Goal: Navigation & Orientation: Find specific page/section

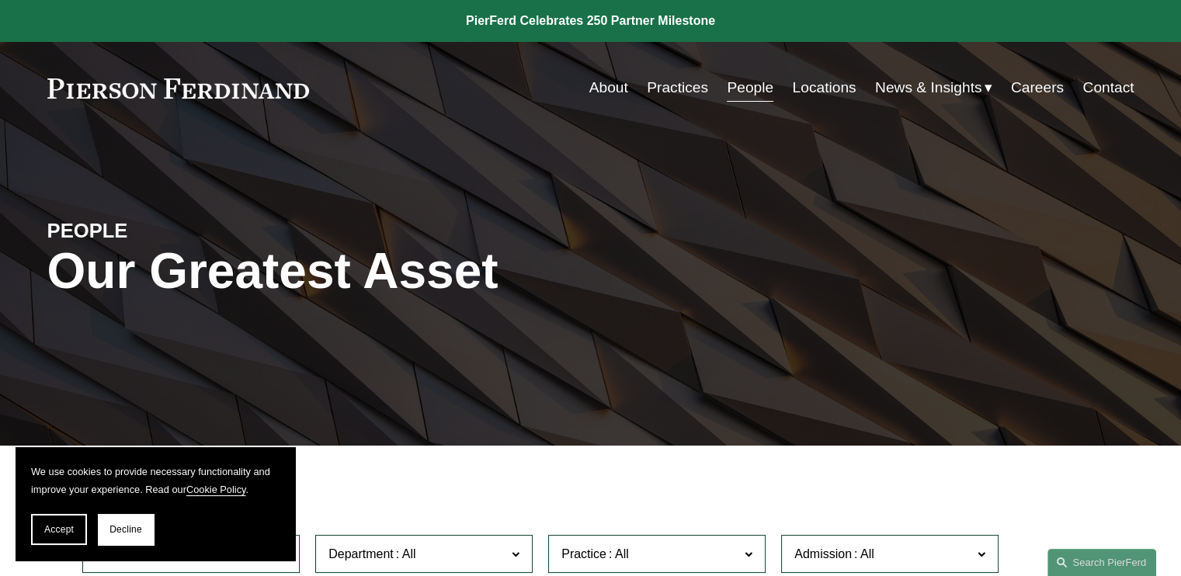
click at [798, 85] on link "Locations" at bounding box center [824, 88] width 64 height 30
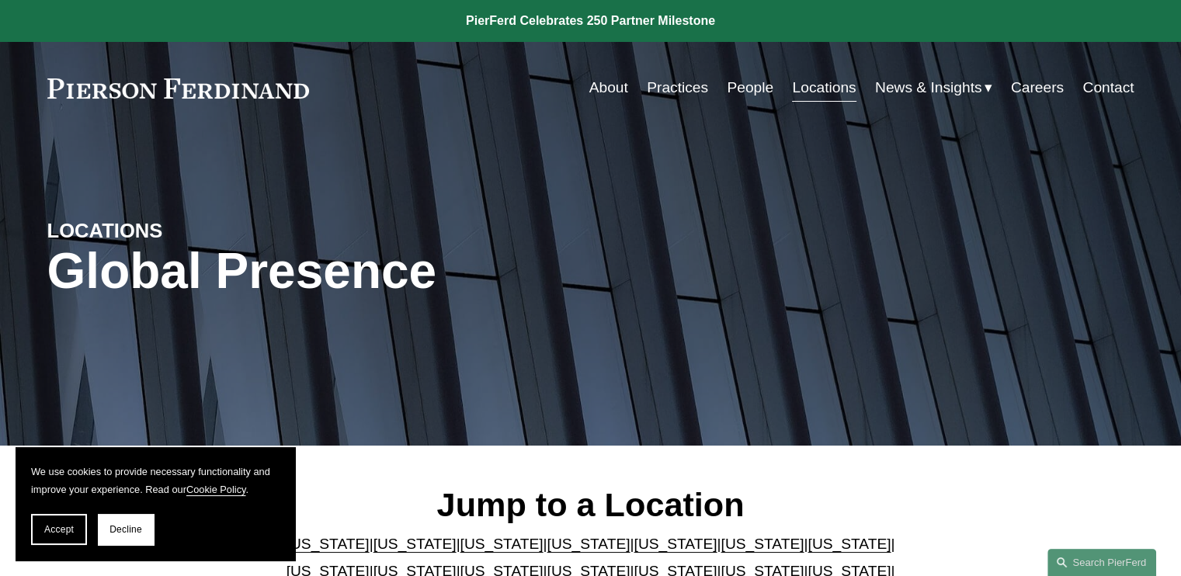
scroll to position [388, 0]
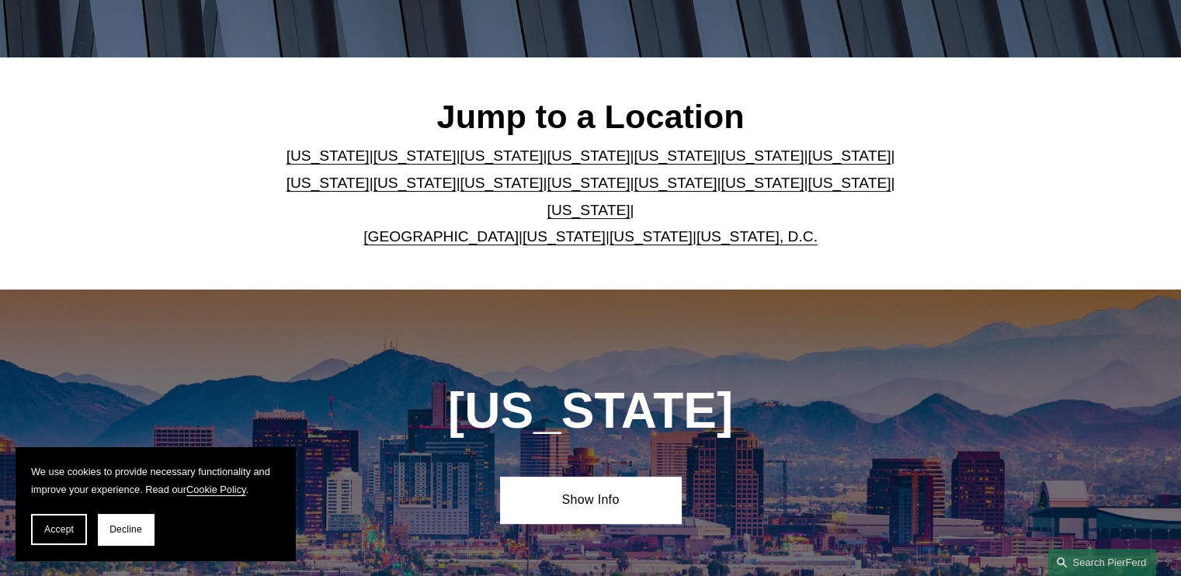
click at [755, 228] on link "[US_STATE], D.C." at bounding box center [757, 236] width 121 height 16
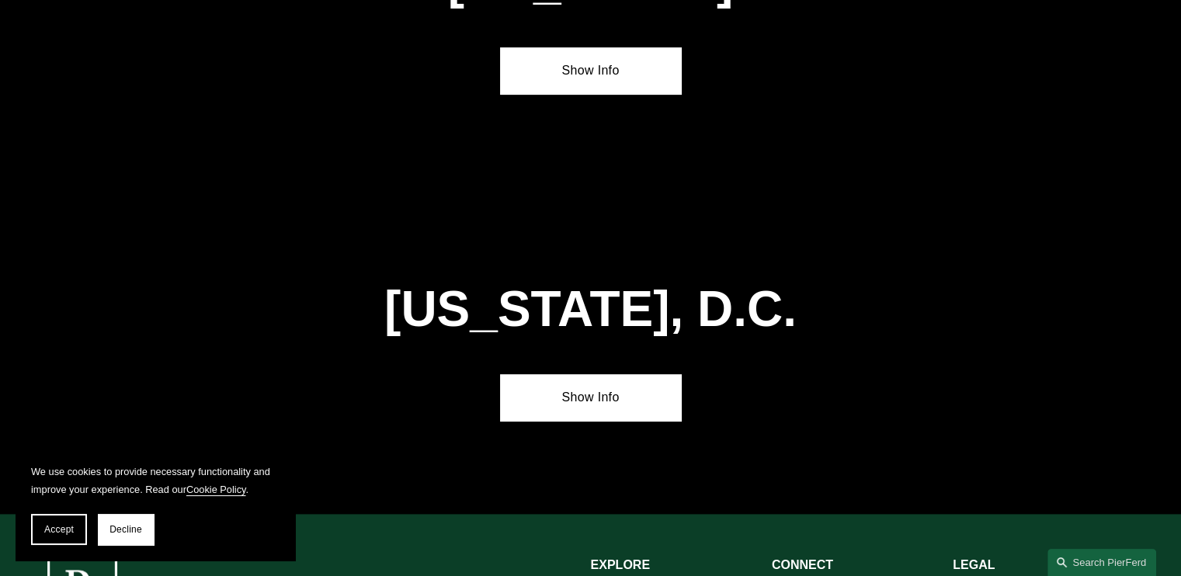
scroll to position [6556, 0]
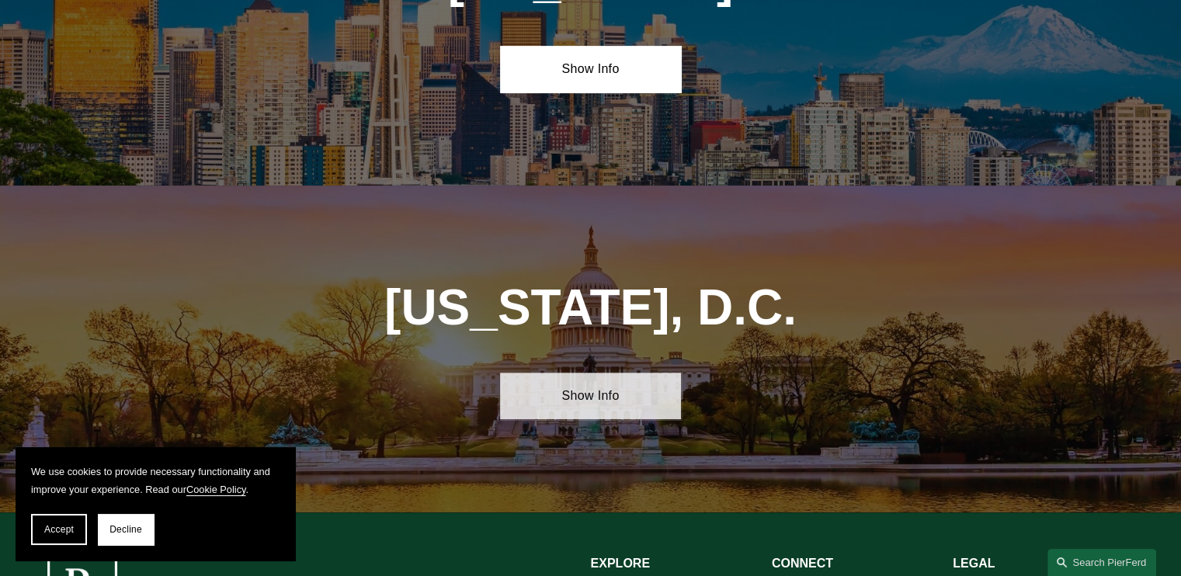
click at [614, 373] on link "Show Info" at bounding box center [590, 396] width 181 height 47
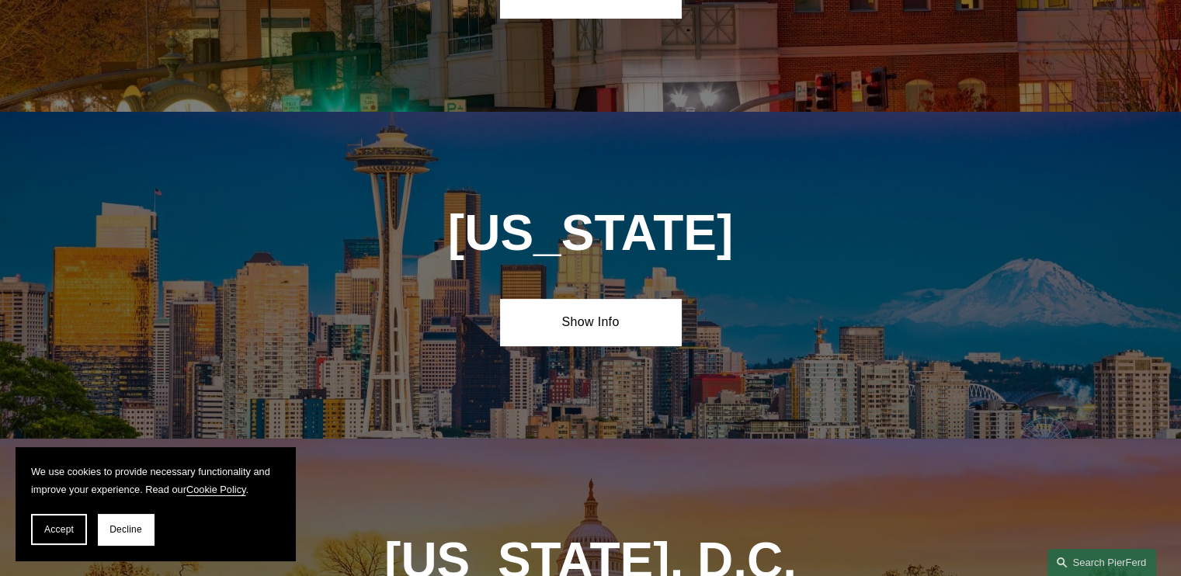
scroll to position [6168, 0]
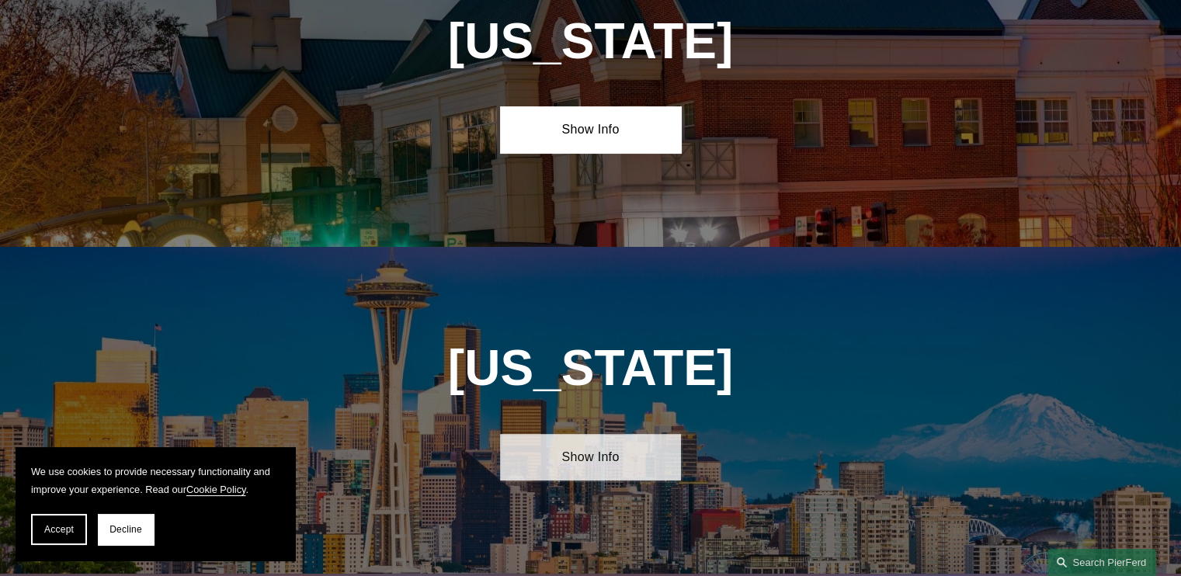
click at [613, 434] on link "Show Info" at bounding box center [590, 457] width 181 height 47
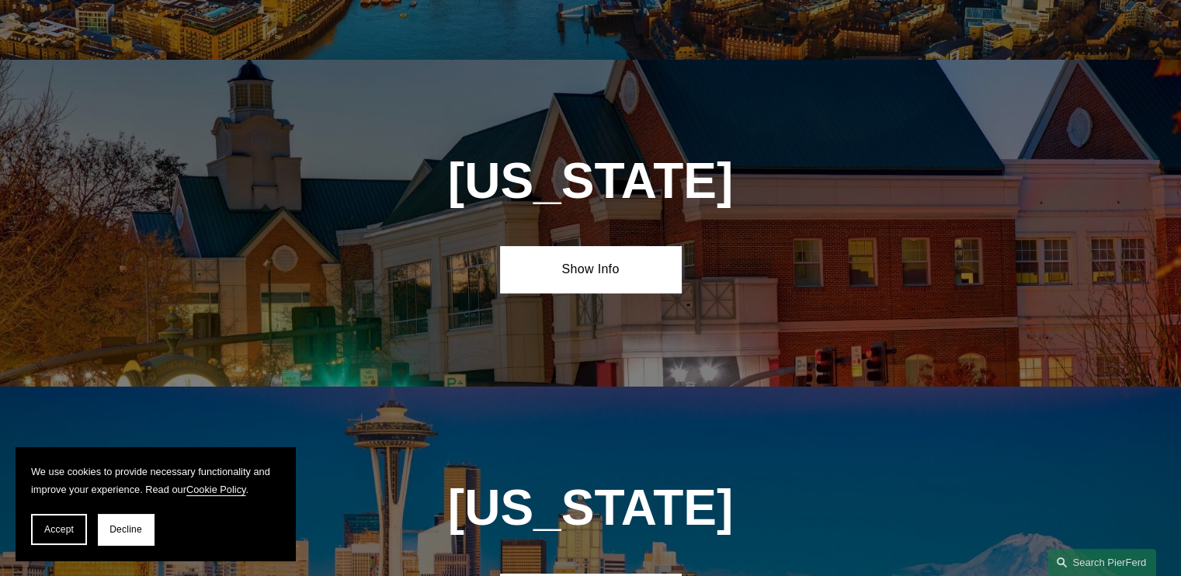
scroll to position [5908, 0]
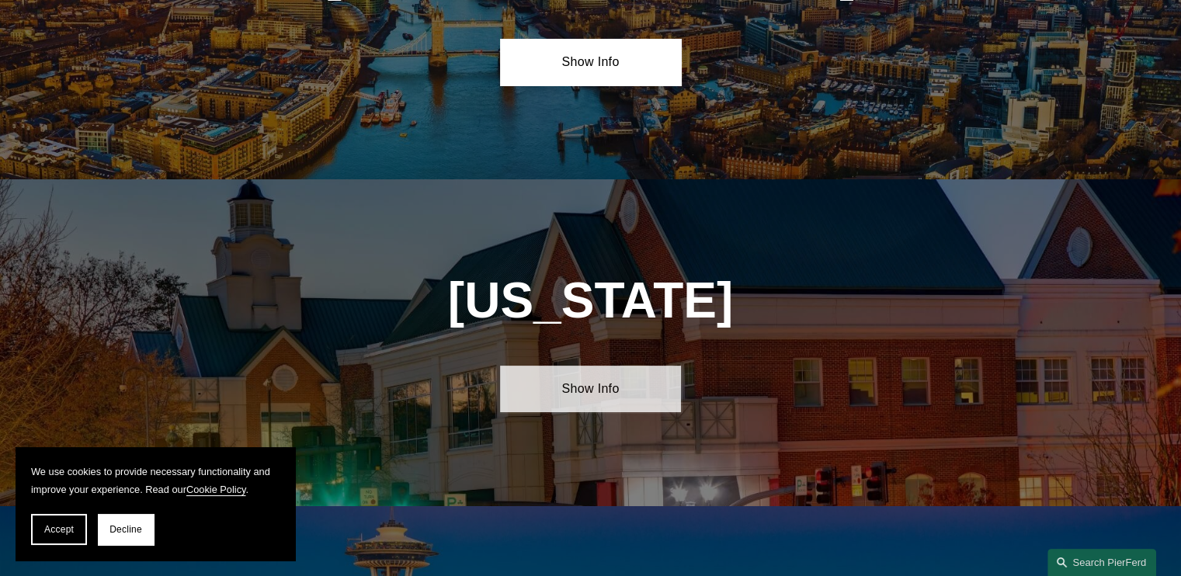
click at [612, 366] on link "Show Info" at bounding box center [590, 389] width 181 height 47
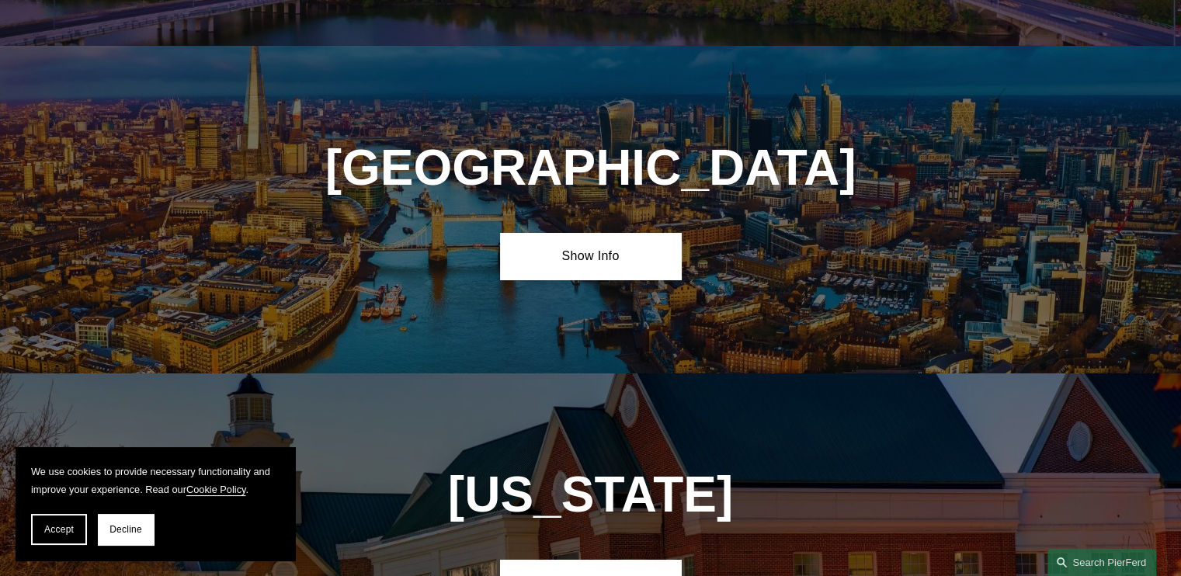
scroll to position [5520, 0]
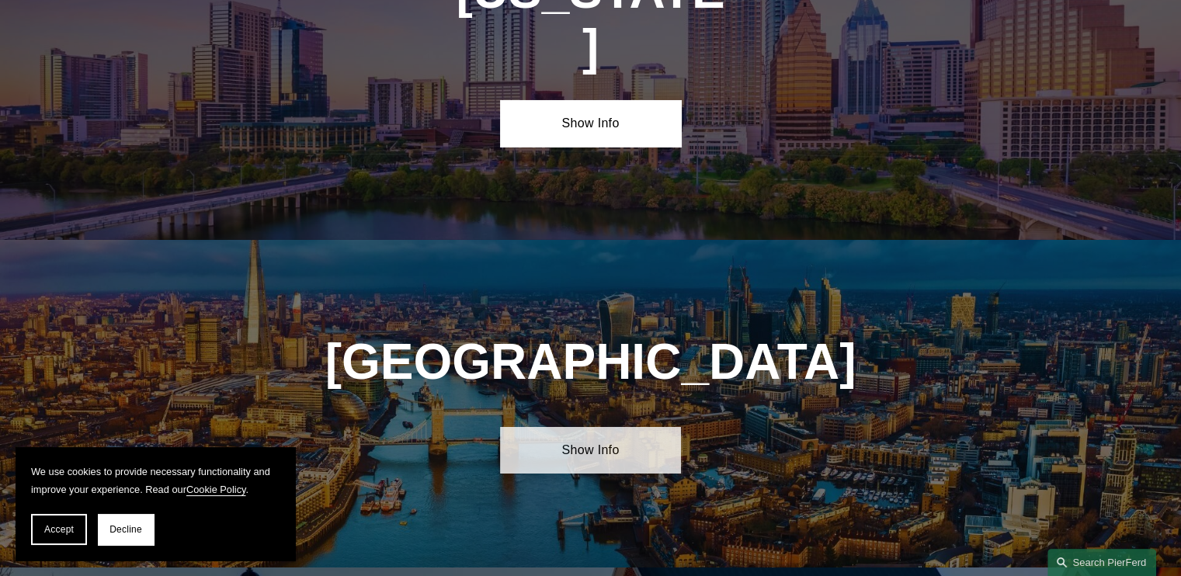
click at [608, 427] on link "Show Info" at bounding box center [590, 450] width 181 height 47
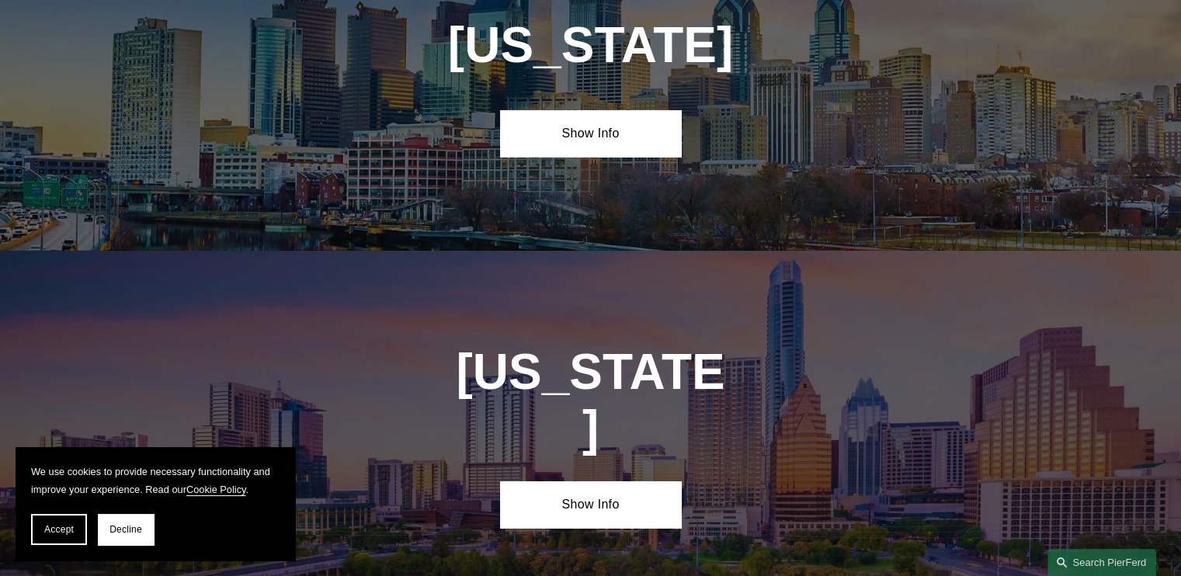
scroll to position [5132, 0]
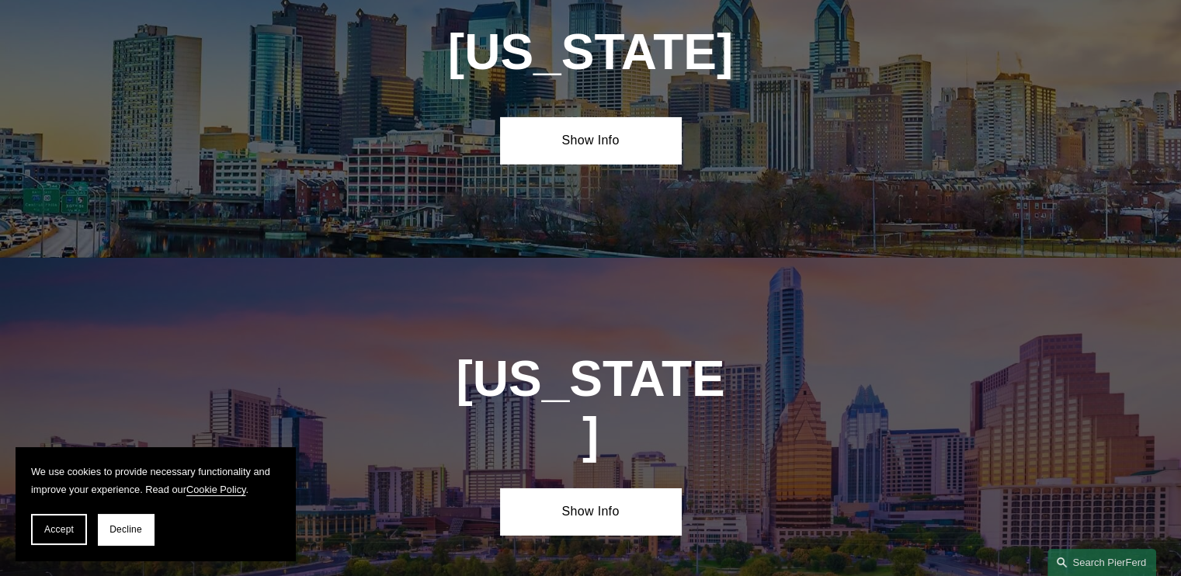
click at [603, 301] on div "Texas Show Info" at bounding box center [590, 443] width 1181 height 370
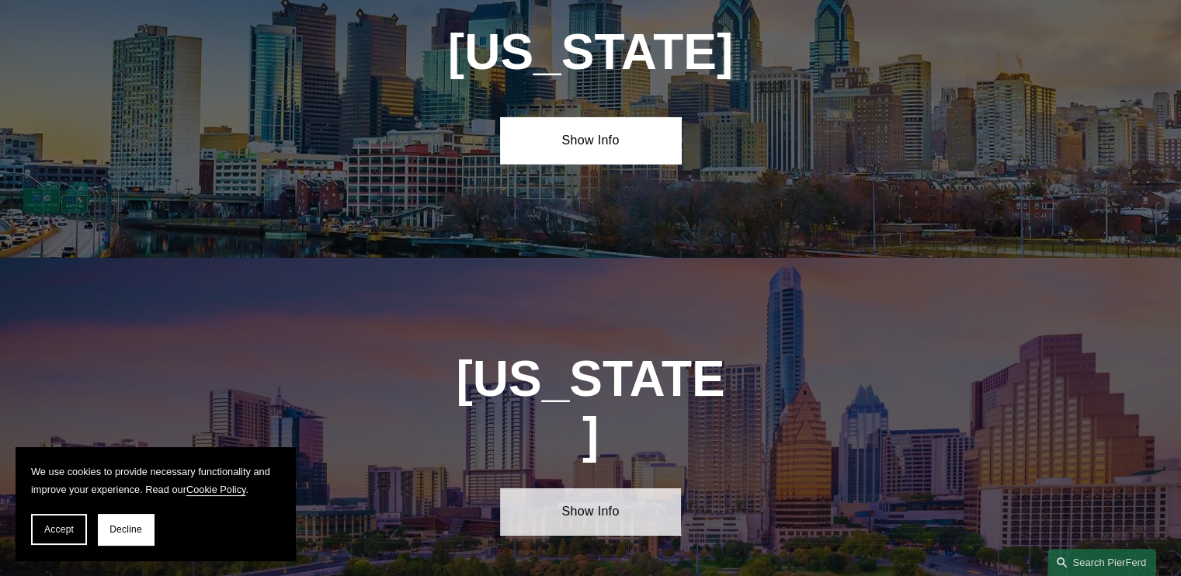
click at [599, 488] on link "Show Info" at bounding box center [590, 511] width 181 height 47
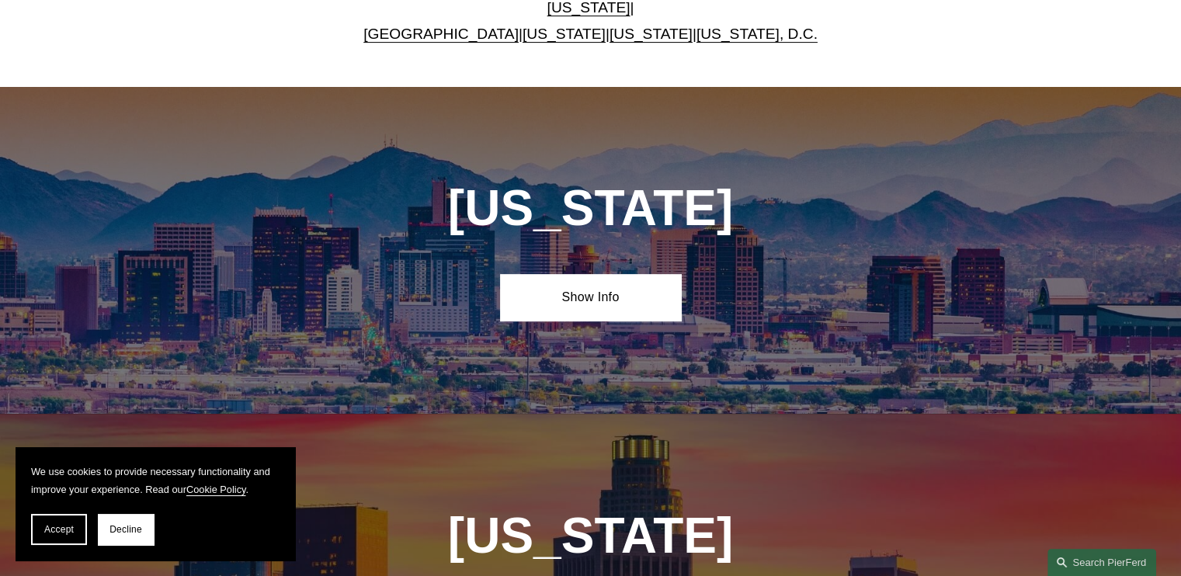
scroll to position [603, 0]
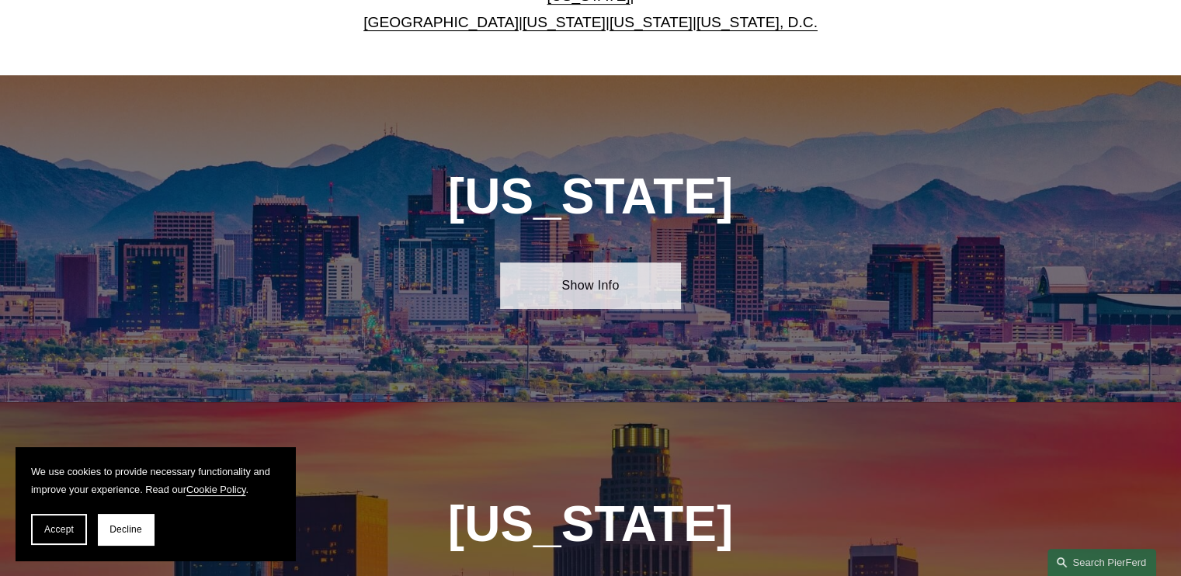
click at [581, 265] on link "Show Info" at bounding box center [590, 285] width 181 height 47
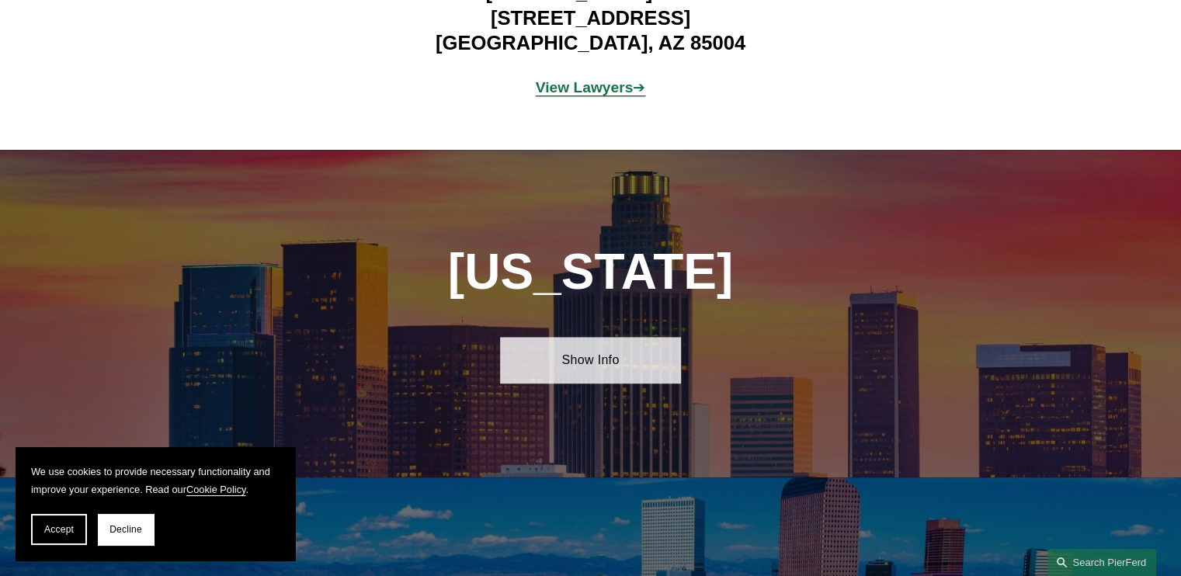
click at [587, 337] on link "Show Info" at bounding box center [590, 360] width 181 height 47
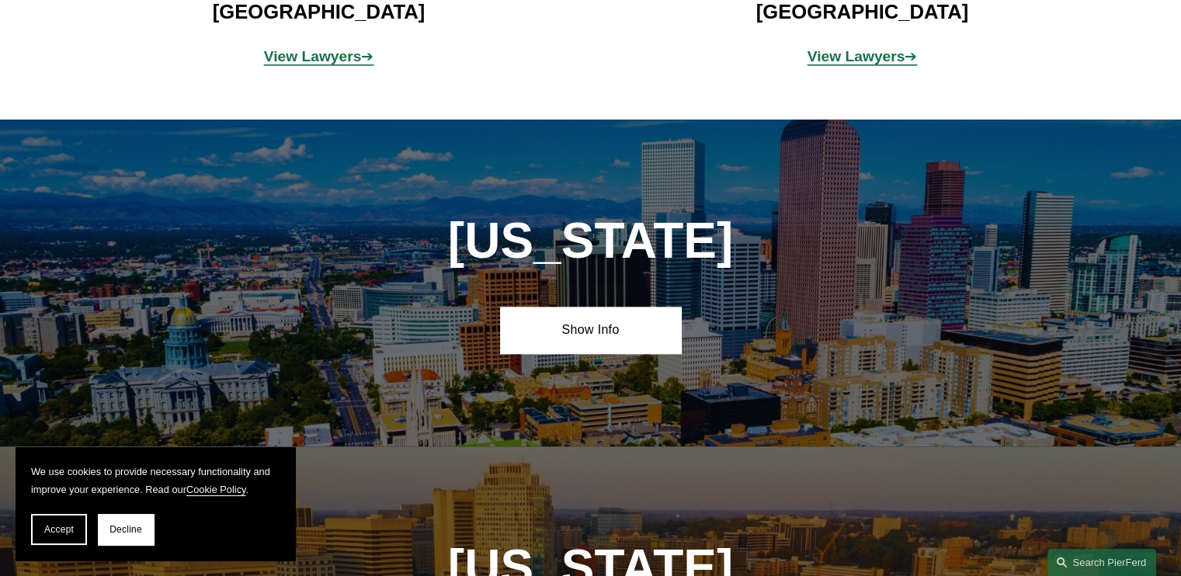
scroll to position [1768, 0]
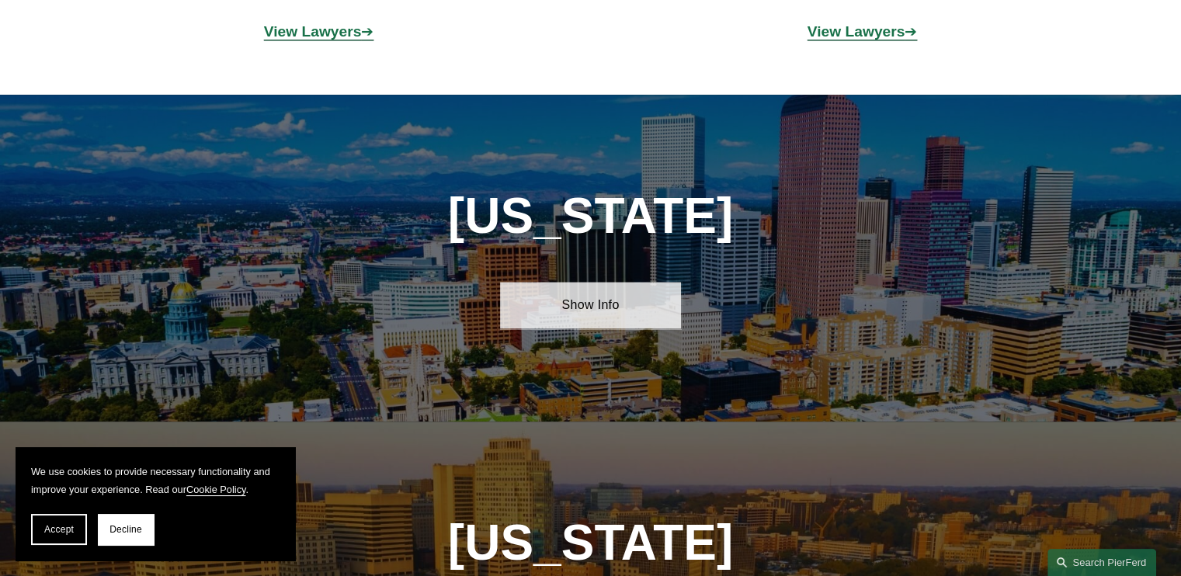
click at [586, 282] on link "Show Info" at bounding box center [590, 305] width 181 height 47
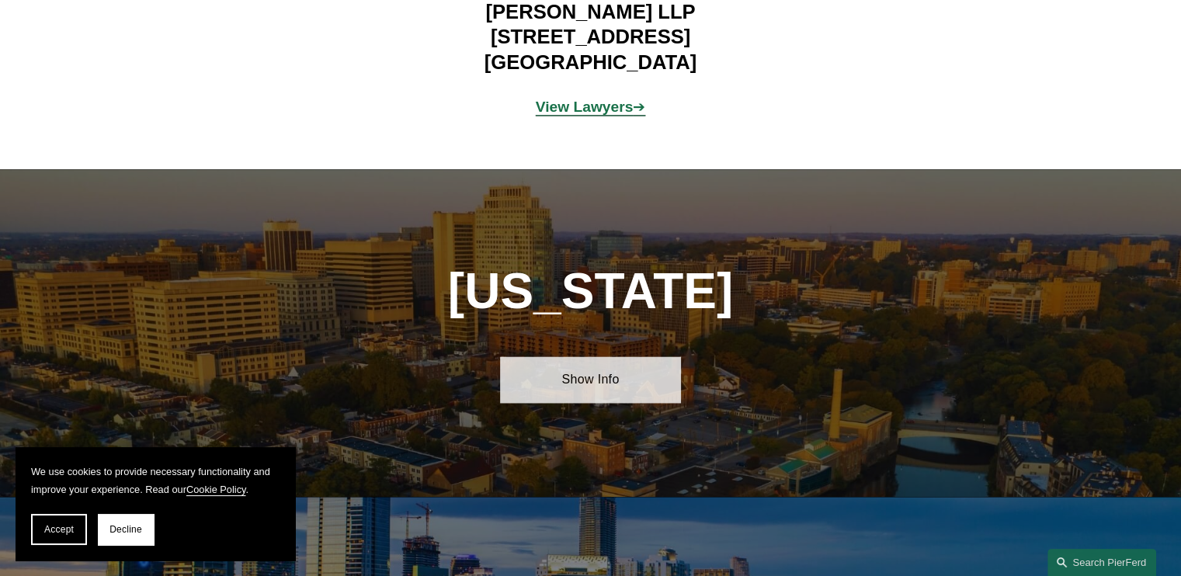
click at [595, 356] on link "Show Info" at bounding box center [590, 379] width 181 height 47
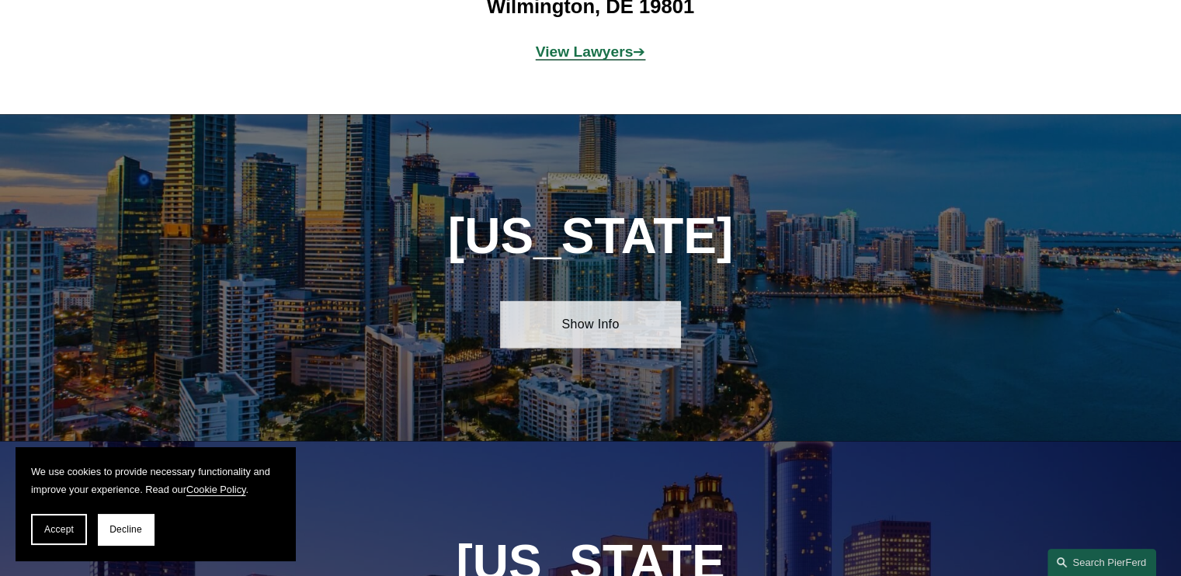
click at [600, 309] on link "Show Info" at bounding box center [590, 324] width 181 height 47
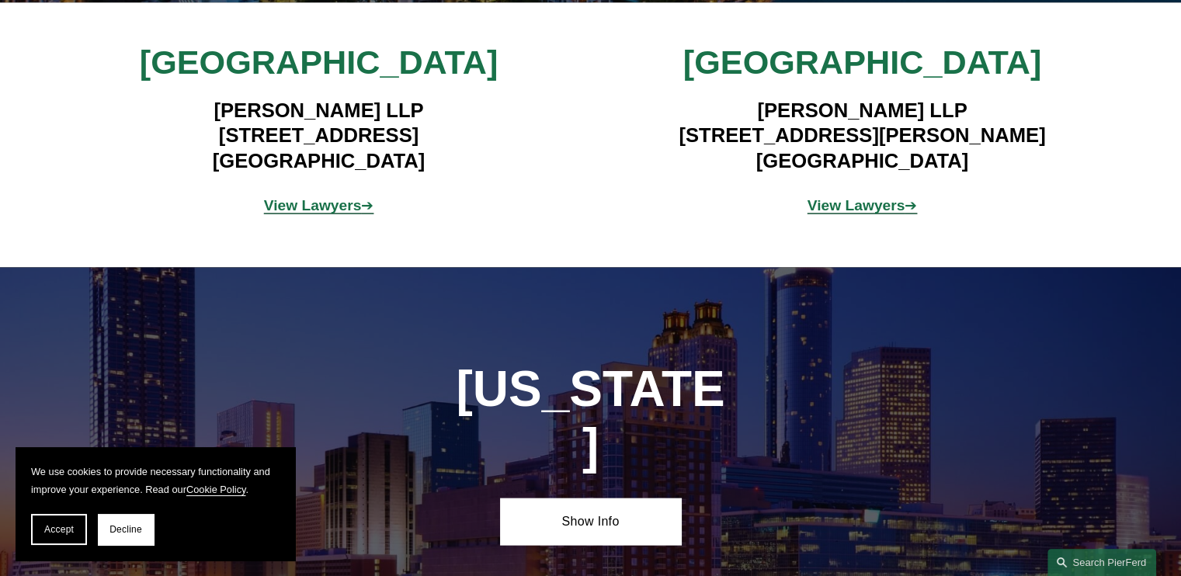
scroll to position [3450, 0]
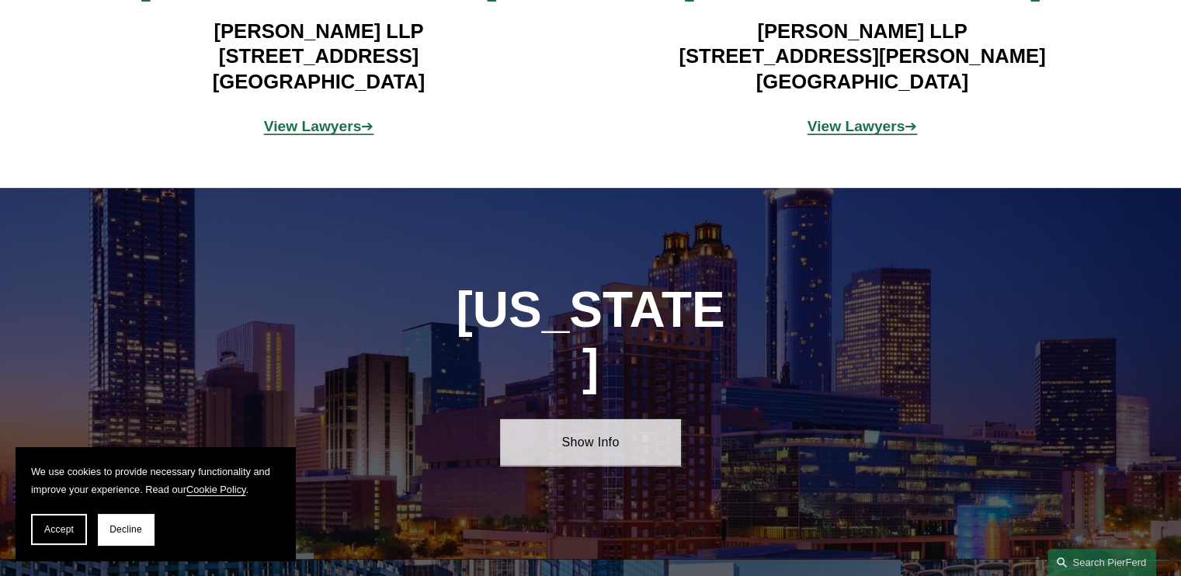
click at [602, 419] on link "Show Info" at bounding box center [590, 442] width 181 height 47
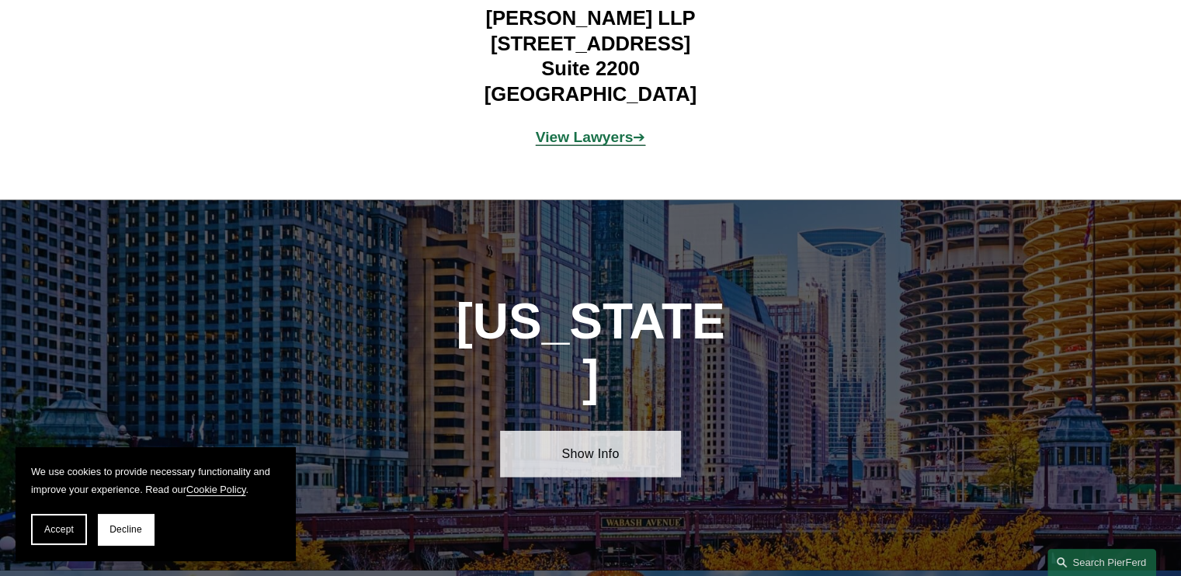
click at [602, 431] on link "Show Info" at bounding box center [590, 454] width 181 height 47
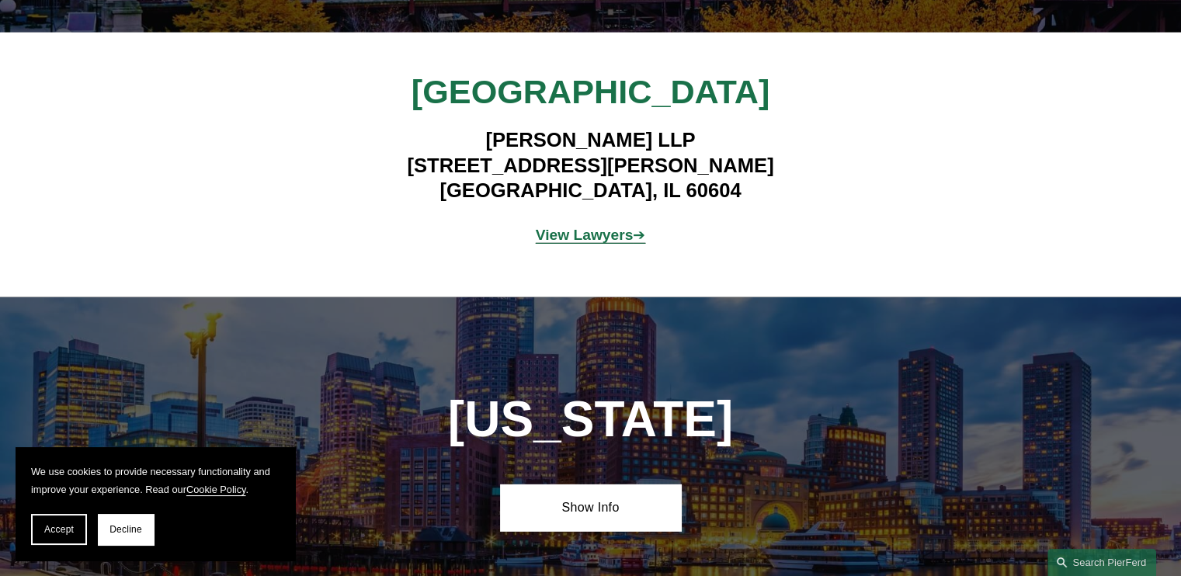
scroll to position [4744, 0]
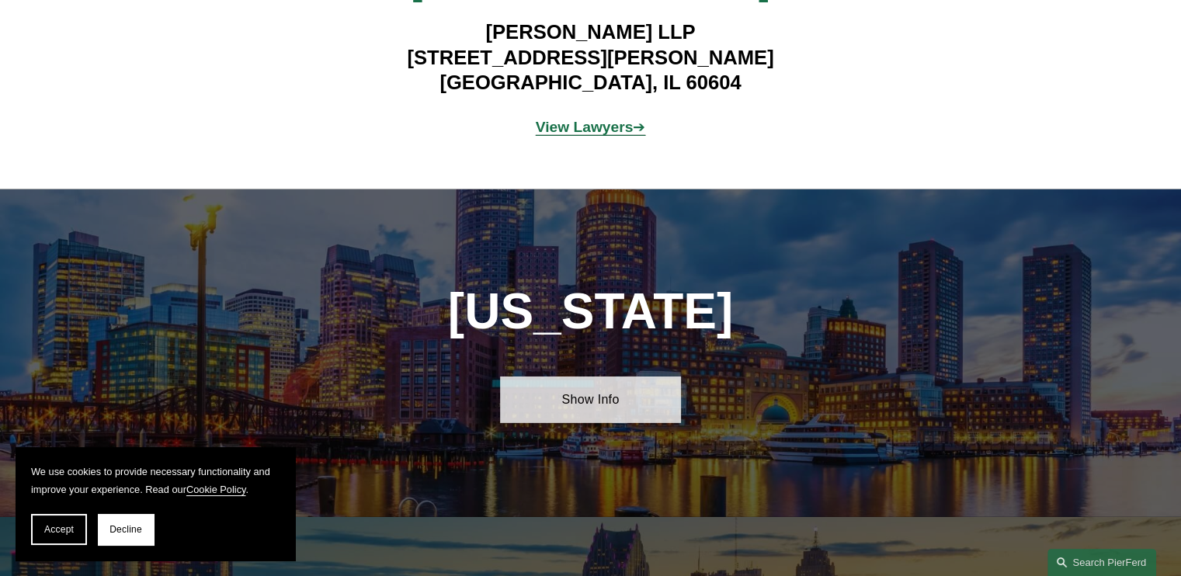
click at [589, 377] on link "Show Info" at bounding box center [590, 400] width 181 height 47
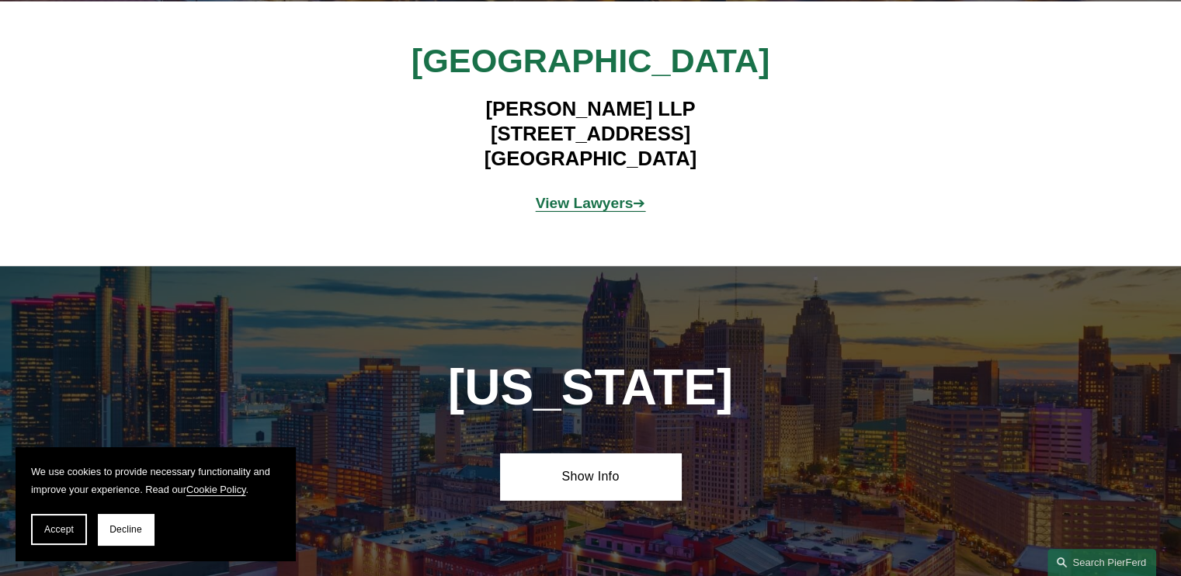
scroll to position [5262, 0]
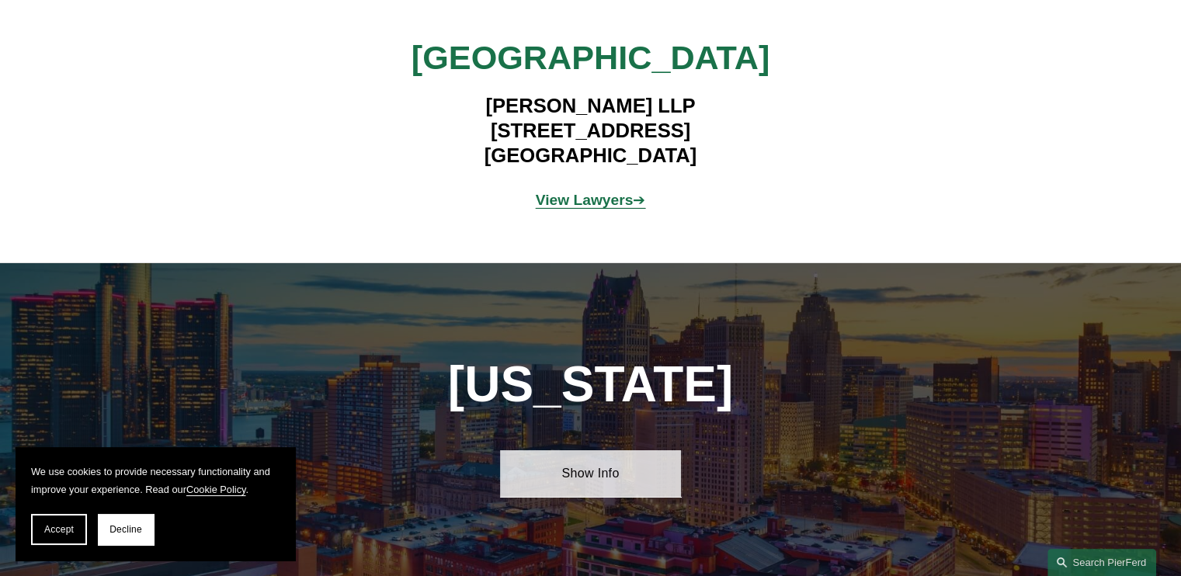
click at [591, 450] on link "Show Info" at bounding box center [590, 473] width 181 height 47
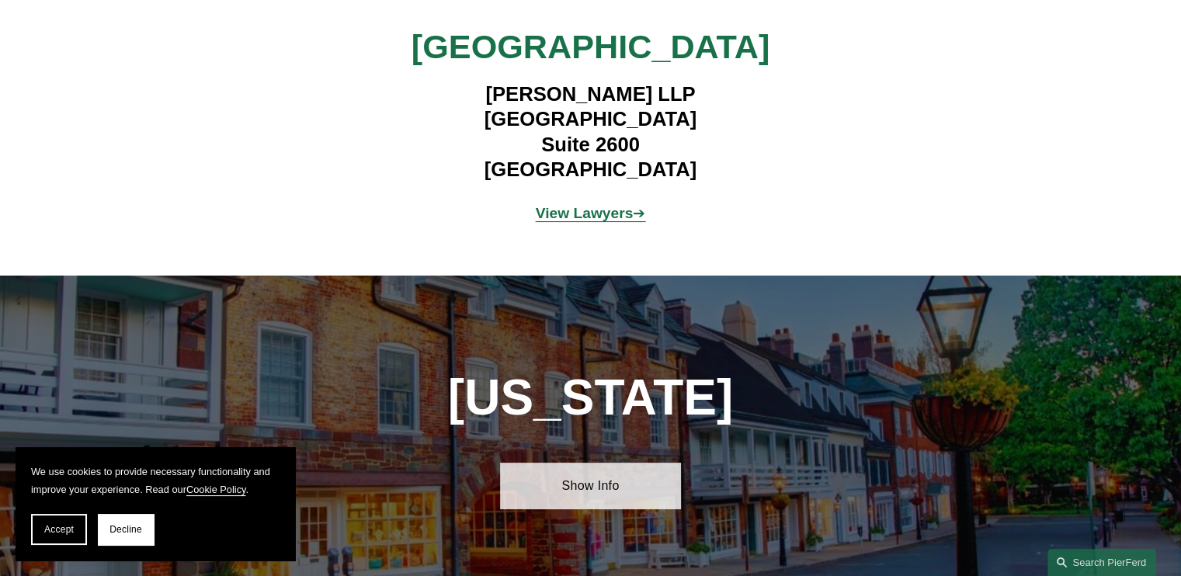
scroll to position [5908, 0]
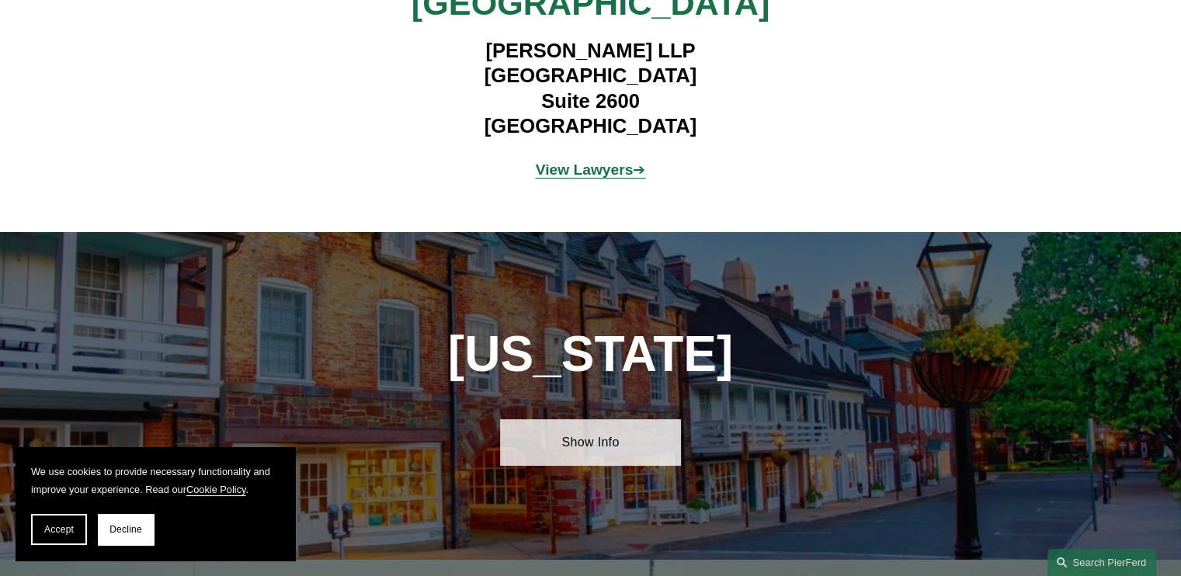
click at [590, 419] on link "Show Info" at bounding box center [590, 442] width 181 height 47
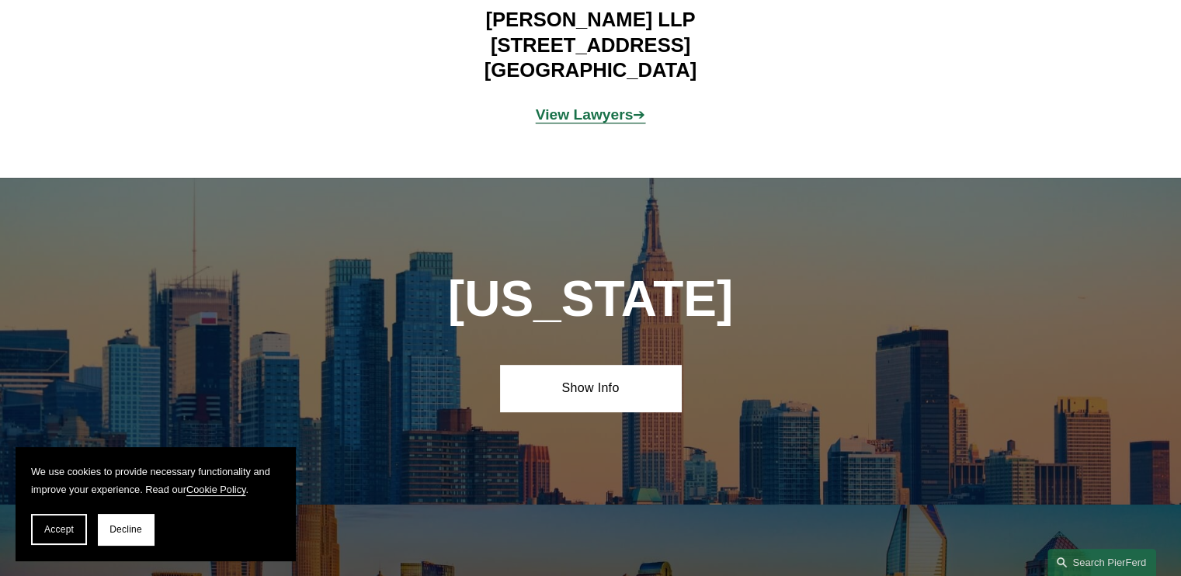
scroll to position [6556, 0]
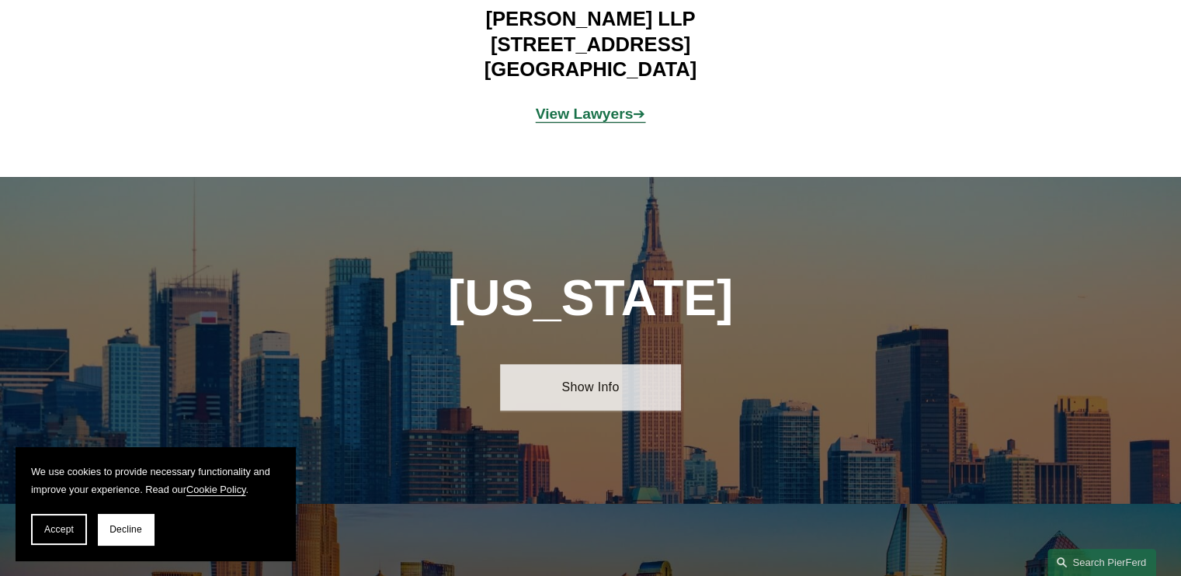
click at [590, 364] on link "Show Info" at bounding box center [590, 387] width 181 height 47
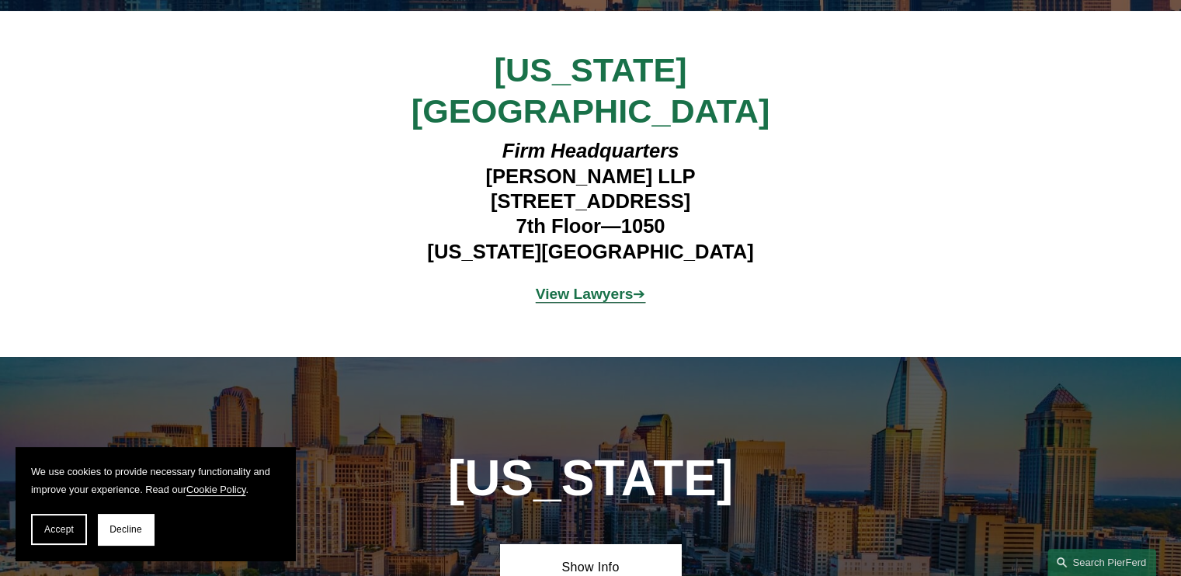
scroll to position [7073, 0]
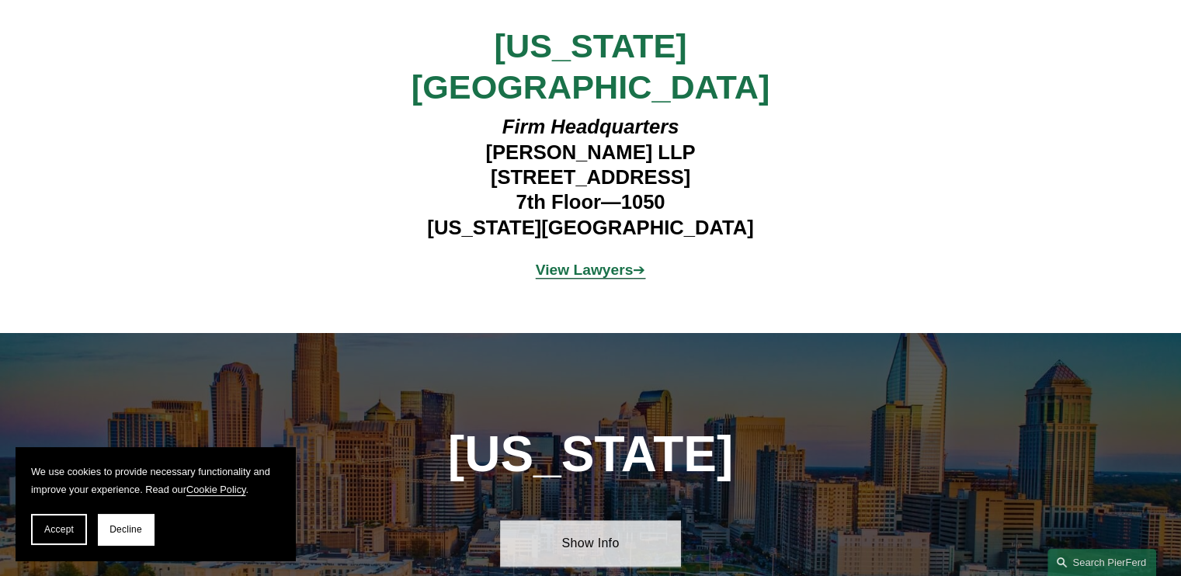
click at [593, 520] on link "Show Info" at bounding box center [590, 543] width 181 height 47
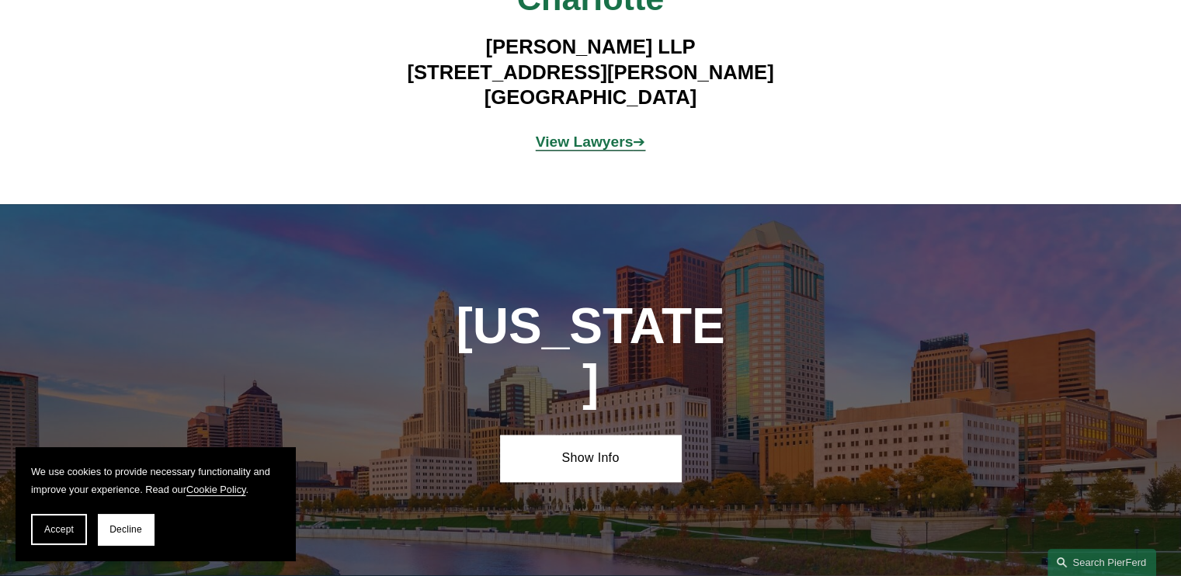
scroll to position [7850, 0]
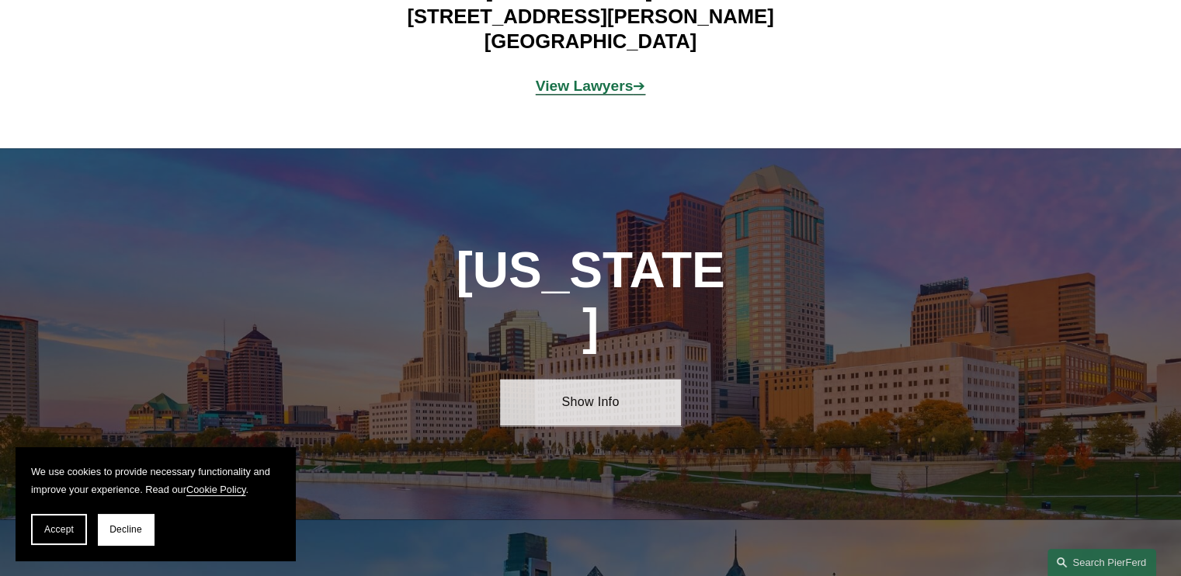
click at [579, 379] on link "Show Info" at bounding box center [590, 402] width 181 height 47
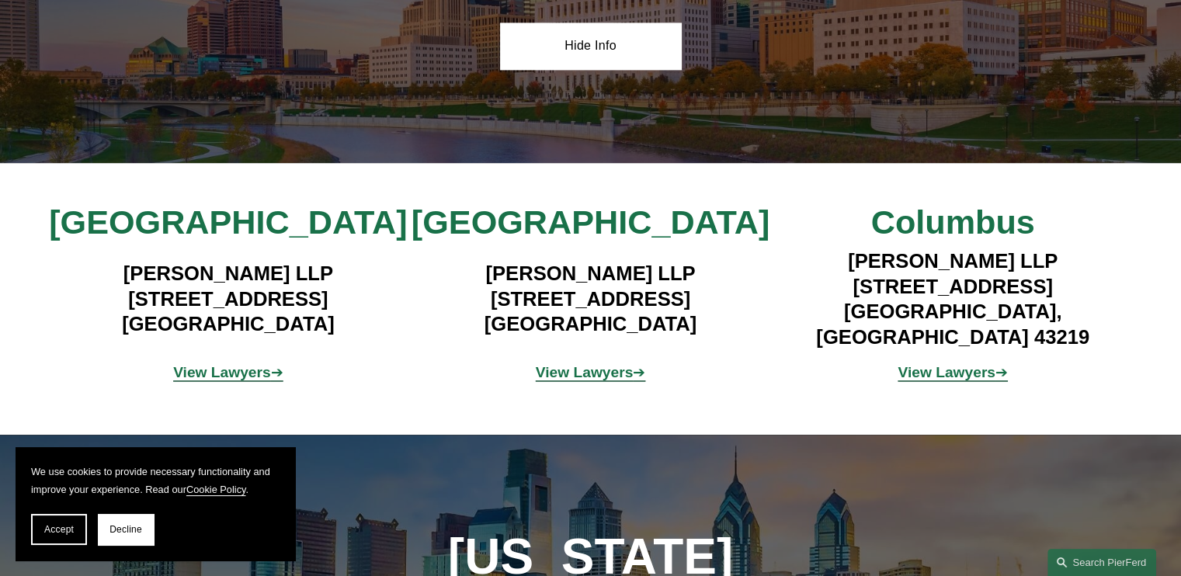
scroll to position [8238, 0]
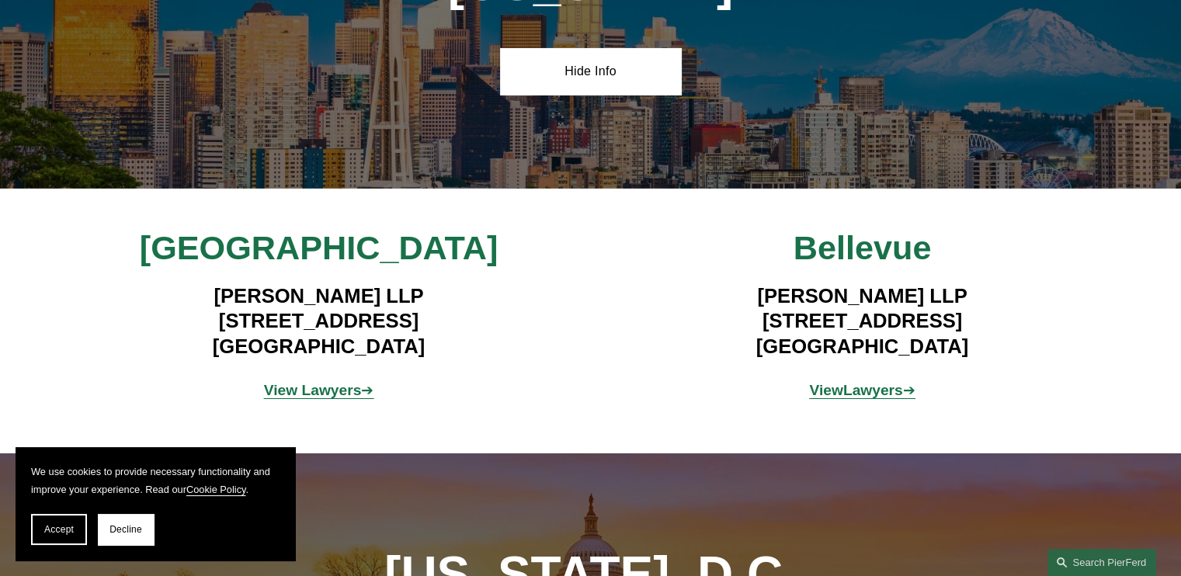
scroll to position [10956, 0]
